Goal: Task Accomplishment & Management: Manage account settings

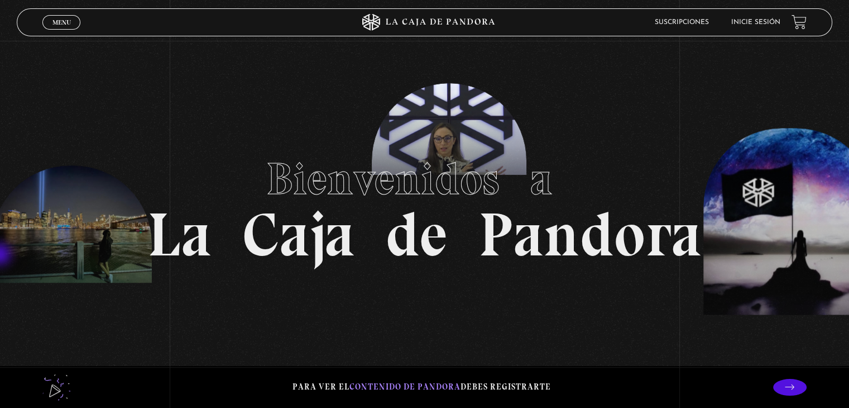
click at [1, 255] on section "Bienvenidos a La Caja de Pandora" at bounding box center [424, 204] width 849 height 408
click at [59, 16] on link "Menu Cerrar" at bounding box center [61, 22] width 38 height 15
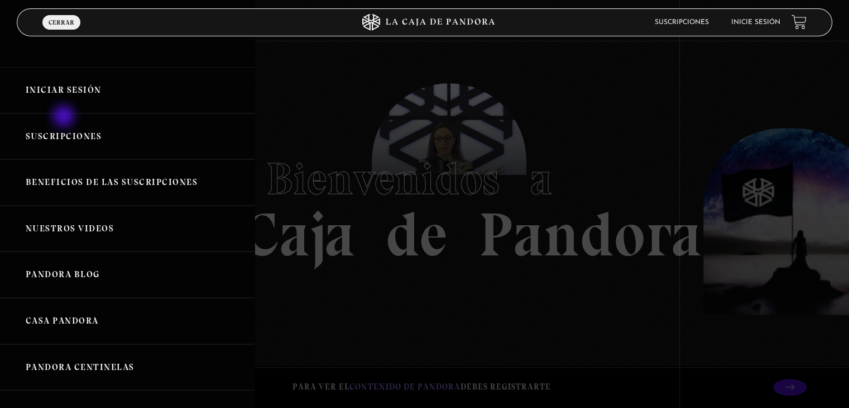
click at [65, 117] on link "Suscripciones" at bounding box center [127, 136] width 255 height 46
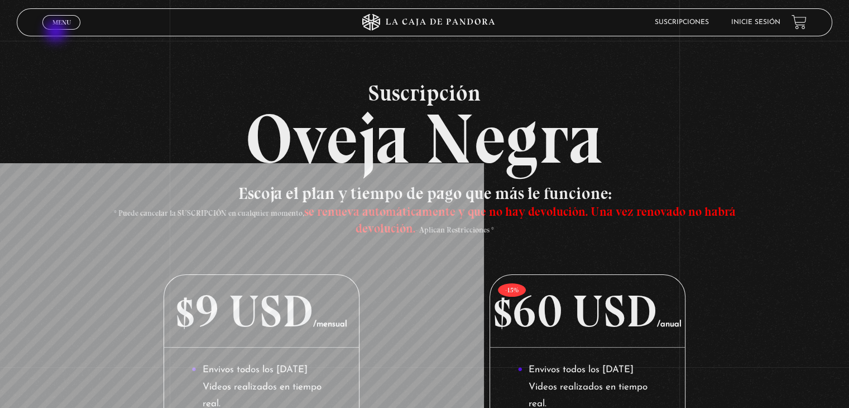
click at [53, 26] on link "Menu Cerrar" at bounding box center [61, 22] width 38 height 15
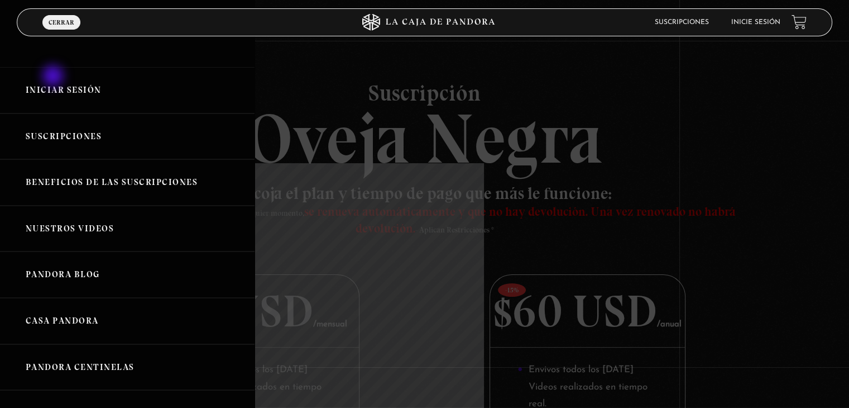
click at [51, 92] on link "Iniciar Sesión" at bounding box center [127, 90] width 255 height 46
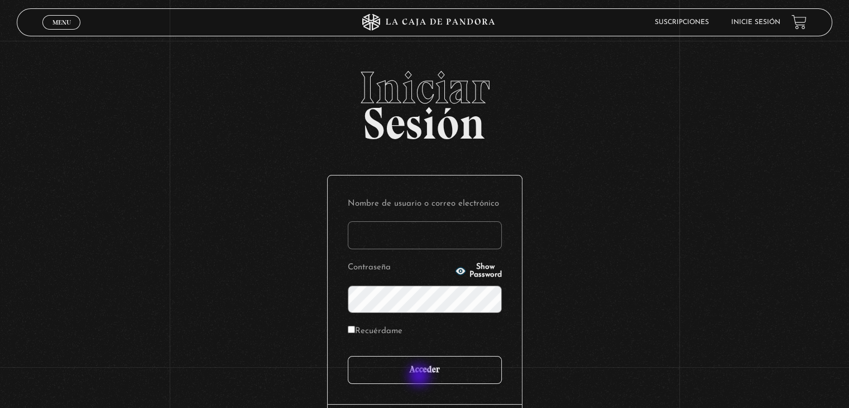
type input "sacuna83@gmail.com"
click at [417, 374] on input "Acceder" at bounding box center [425, 370] width 154 height 28
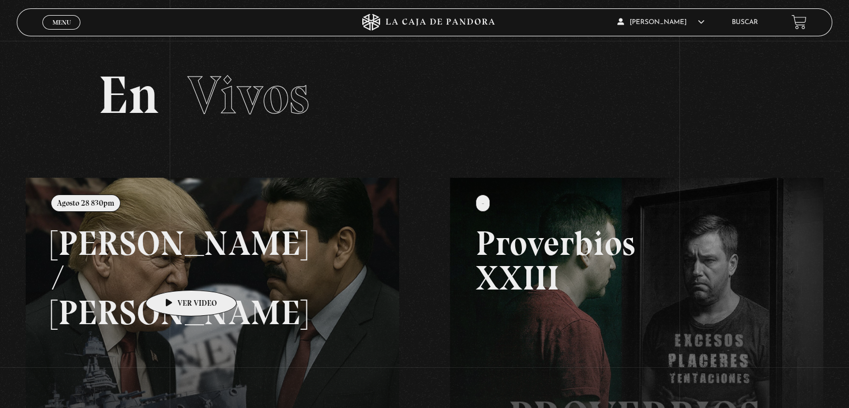
click at [174, 273] on link at bounding box center [450, 382] width 849 height 408
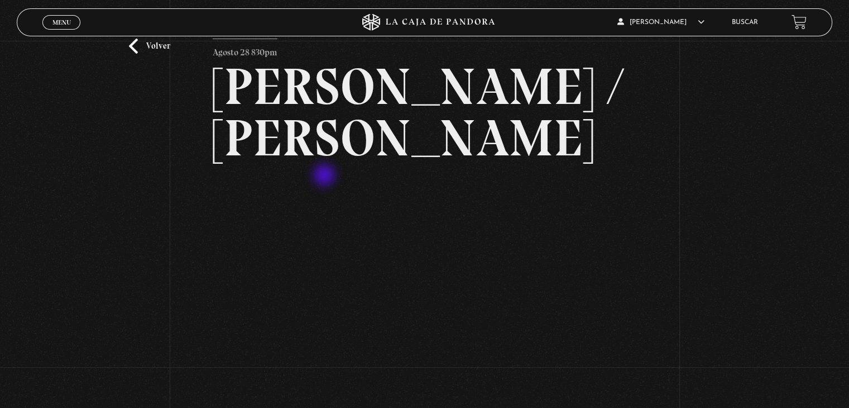
scroll to position [112, 0]
